Goal: Task Accomplishment & Management: Manage account settings

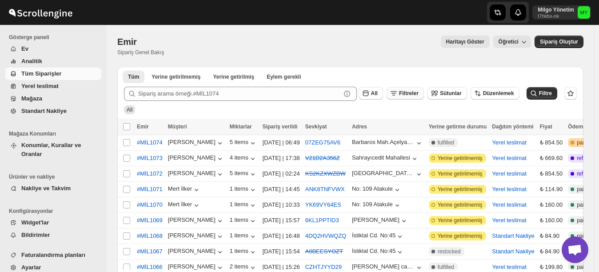
click at [414, 94] on span "Filtreler" at bounding box center [409, 93] width 20 height 6
click at [418, 129] on span "Eklemek" at bounding box center [418, 128] width 22 height 7
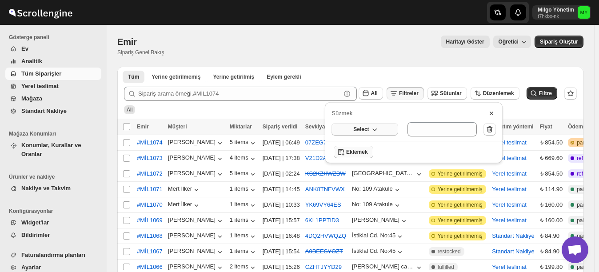
click at [386, 125] on button "Select" at bounding box center [364, 129] width 67 height 12
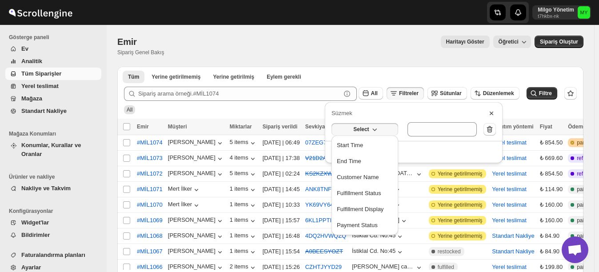
click at [306, 106] on div "All" at bounding box center [348, 105] width 456 height 17
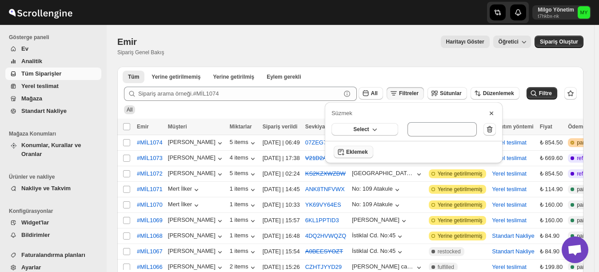
click at [492, 113] on icon at bounding box center [491, 113] width 9 height 9
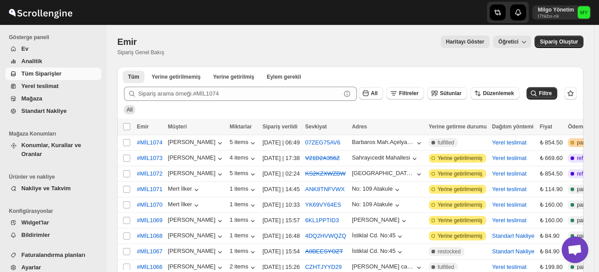
click at [47, 98] on span "Mağaza" at bounding box center [60, 98] width 78 height 9
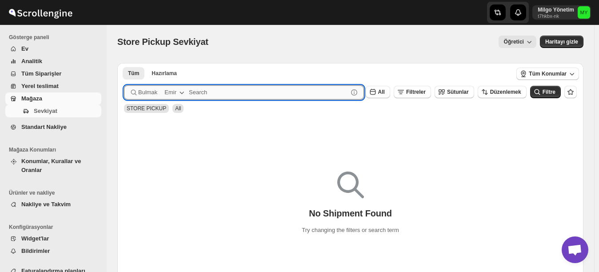
click at [232, 91] on input "text" at bounding box center [268, 92] width 159 height 14
type input "palladium"
click at [552, 92] on span "Filtre" at bounding box center [548, 92] width 13 height 6
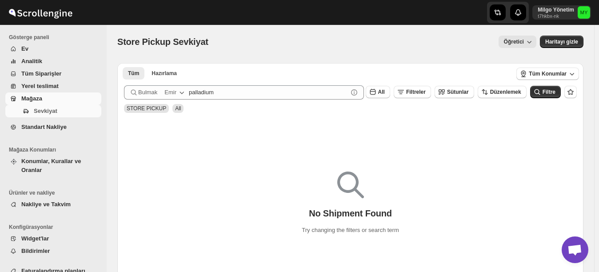
click at [283, 140] on div "No Shipment Found Try changing the filters or search term" at bounding box center [350, 198] width 466 height 163
click at [48, 60] on span "Analitik" at bounding box center [60, 61] width 78 height 9
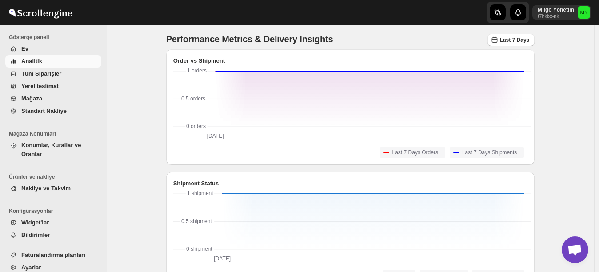
click at [39, 49] on span "Ev" at bounding box center [60, 48] width 78 height 9
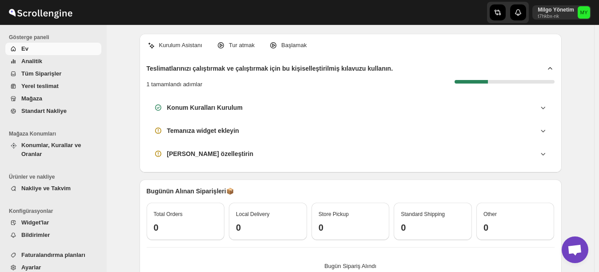
click at [35, 63] on span "Analitik" at bounding box center [31, 61] width 21 height 7
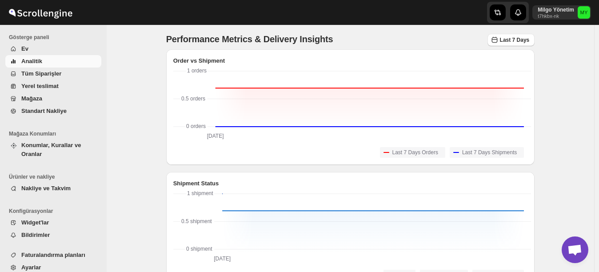
click at [40, 71] on span "Tüm Siparişler" at bounding box center [41, 73] width 40 height 7
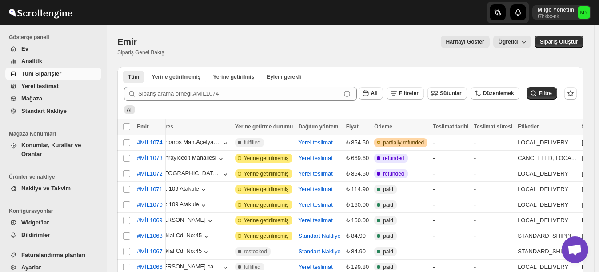
scroll to position [0, 72]
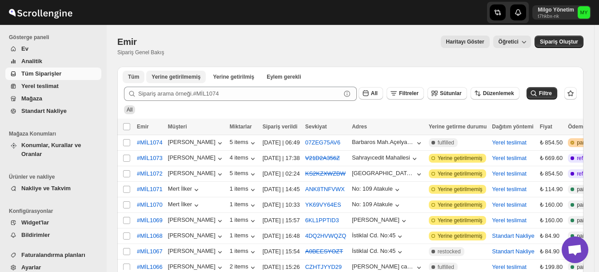
drag, startPoint x: 191, startPoint y: 75, endPoint x: 197, endPoint y: 78, distance: 6.6
click at [191, 76] on span "Yerine getirilmemiş" at bounding box center [175, 76] width 49 height 7
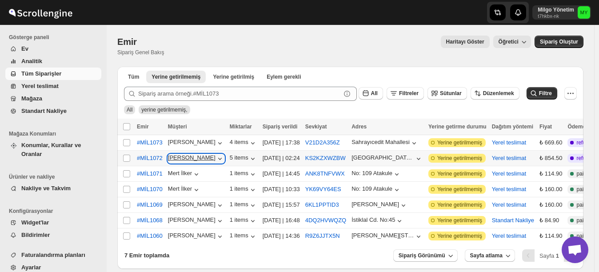
click at [203, 155] on div "[PERSON_NAME]" at bounding box center [196, 158] width 56 height 9
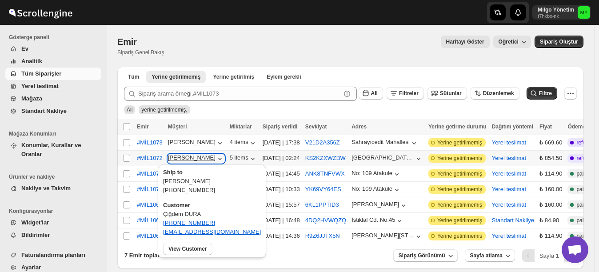
click at [203, 155] on div "[PERSON_NAME]" at bounding box center [196, 158] width 56 height 9
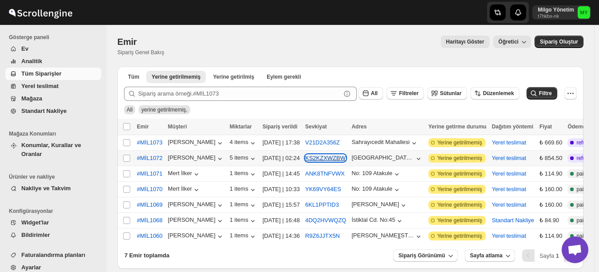
click at [317, 156] on button "KS2KZXWZBW" at bounding box center [325, 158] width 40 height 7
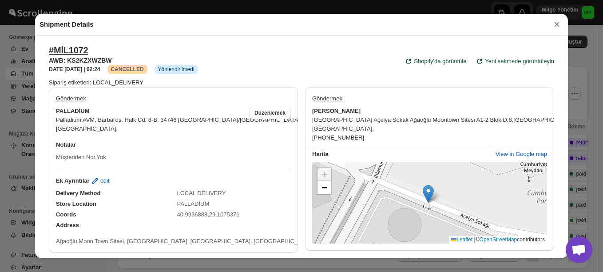
click at [557, 27] on button "×" at bounding box center [556, 24] width 13 height 12
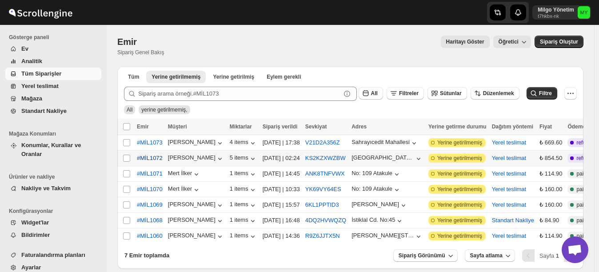
click at [149, 156] on span "#MİL1072" at bounding box center [150, 158] width 26 height 9
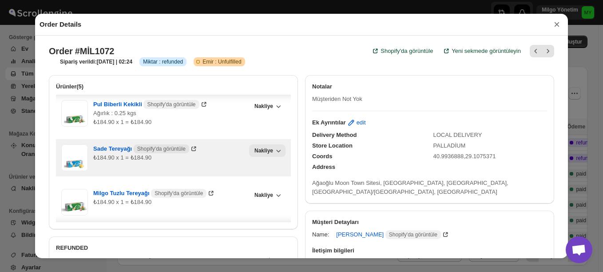
click at [259, 153] on span "Nakliye" at bounding box center [264, 150] width 19 height 7
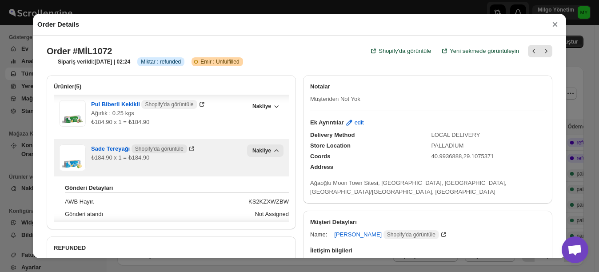
click at [261, 152] on span "Nakliye" at bounding box center [261, 150] width 19 height 7
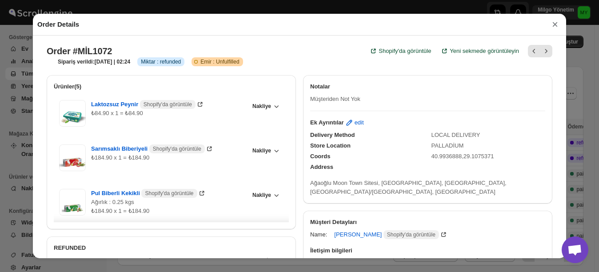
click at [553, 23] on button "×" at bounding box center [554, 24] width 13 height 12
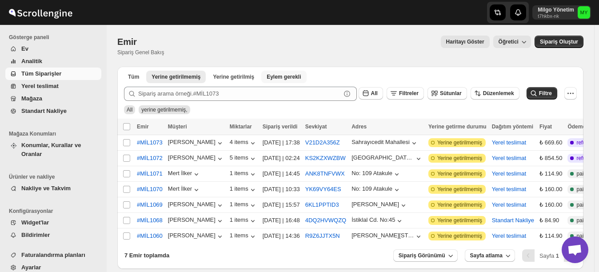
click at [266, 75] on span "Eylem gerekli" at bounding box center [283, 76] width 34 height 7
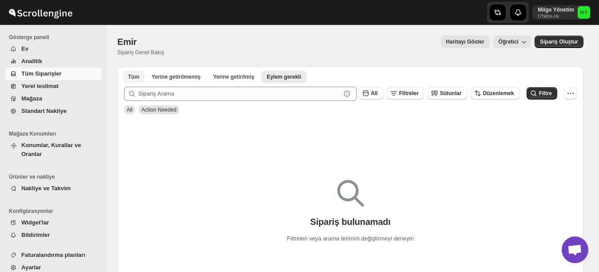
click at [133, 78] on span "Tüm" at bounding box center [133, 76] width 11 height 7
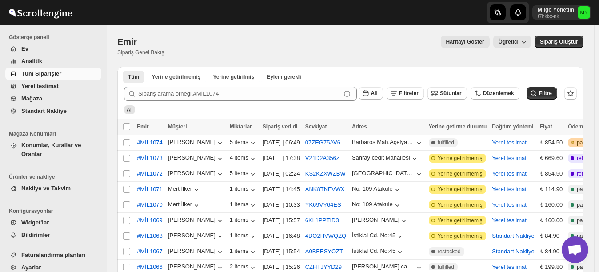
click at [129, 108] on span "All" at bounding box center [130, 110] width 6 height 6
click at [370, 91] on icon "button" at bounding box center [365, 93] width 9 height 9
click at [327, 112] on div "All" at bounding box center [348, 105] width 456 height 17
click at [497, 95] on span "Düzenlemek" at bounding box center [498, 93] width 31 height 6
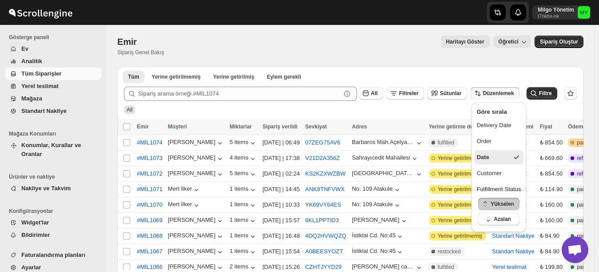
click at [422, 107] on div "All" at bounding box center [348, 105] width 456 height 17
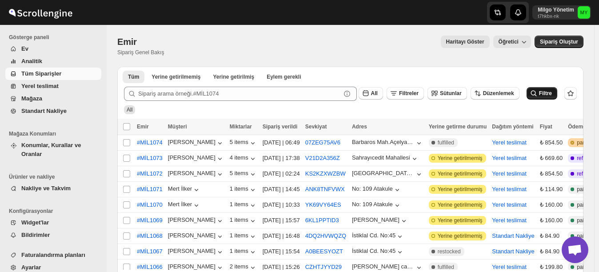
click at [548, 91] on span "Filtre" at bounding box center [545, 93] width 13 height 6
click at [460, 93] on span "Sütunlar" at bounding box center [451, 93] width 22 height 6
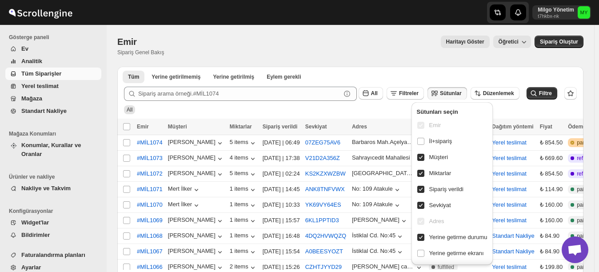
click at [382, 108] on div "All" at bounding box center [348, 105] width 456 height 17
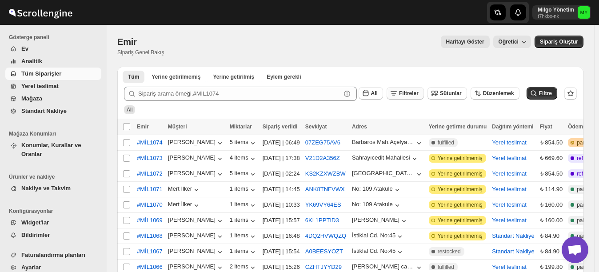
click at [408, 96] on span "Filtreler" at bounding box center [409, 93] width 20 height 6
click at [410, 127] on span "Eklemek" at bounding box center [418, 128] width 22 height 7
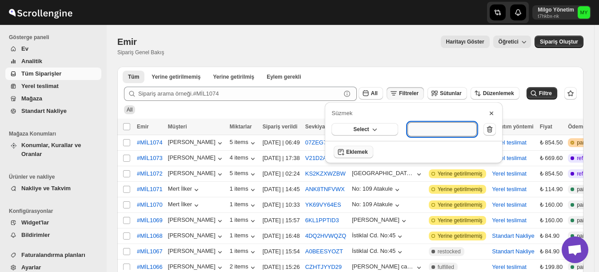
click at [441, 124] on input "text" at bounding box center [441, 129] width 69 height 14
type input "PALLADİUM"
click at [341, 148] on icon "button" at bounding box center [340, 151] width 9 height 9
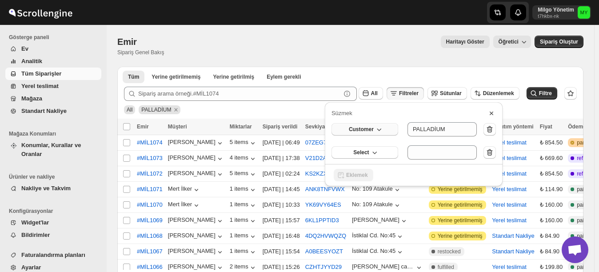
click at [376, 127] on icon "button" at bounding box center [378, 129] width 9 height 9
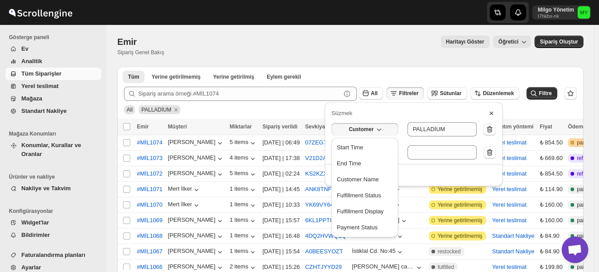
click at [376, 127] on icon "button" at bounding box center [378, 129] width 9 height 9
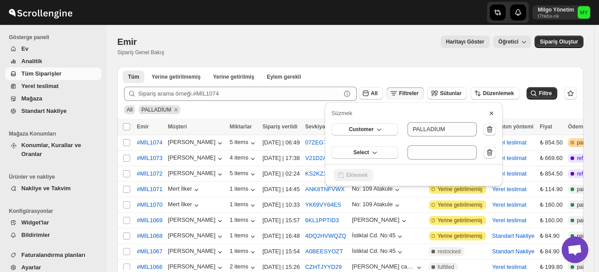
click at [535, 117] on div "Submit All Filtreler Sütunlar Düzenlemek Filtre All PALLADİUM" at bounding box center [350, 99] width 466 height 39
click at [527, 111] on div "All PALLADİUM" at bounding box center [348, 105] width 456 height 17
click at [492, 113] on icon at bounding box center [491, 113] width 4 height 4
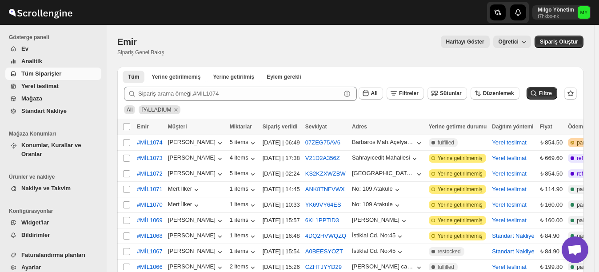
click at [421, 105] on div "All PALLADİUM" at bounding box center [348, 105] width 456 height 17
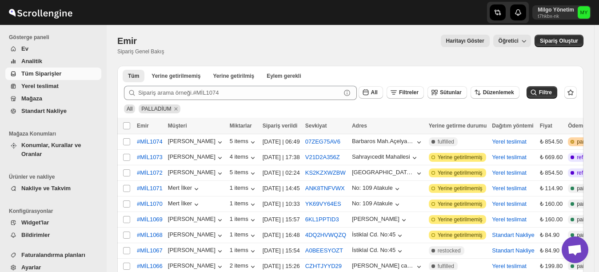
scroll to position [0, 0]
